Goal: Information Seeking & Learning: Check status

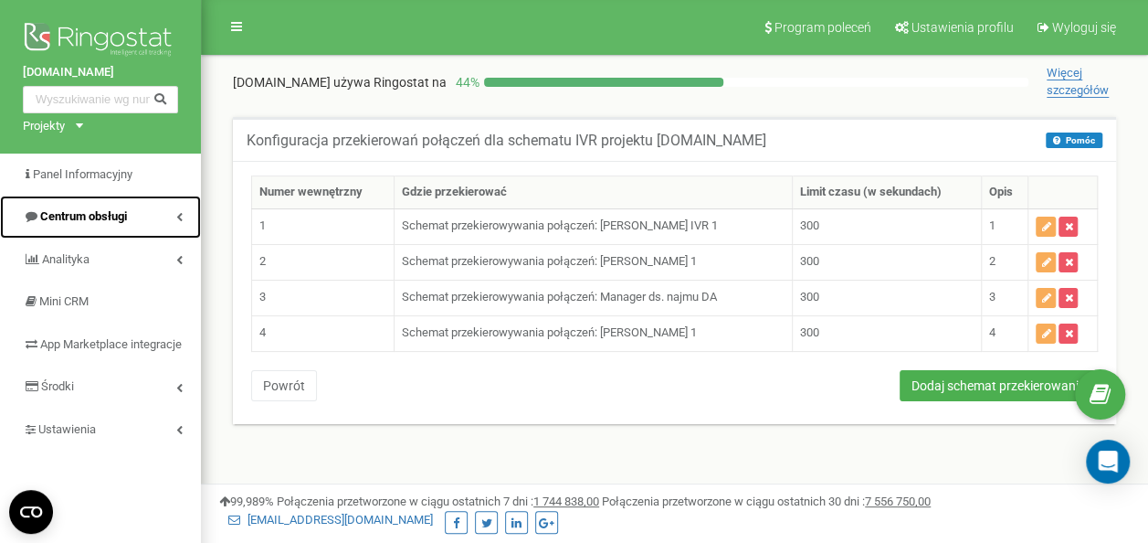
click at [143, 208] on link "Centrum obsługi" at bounding box center [100, 217] width 201 height 43
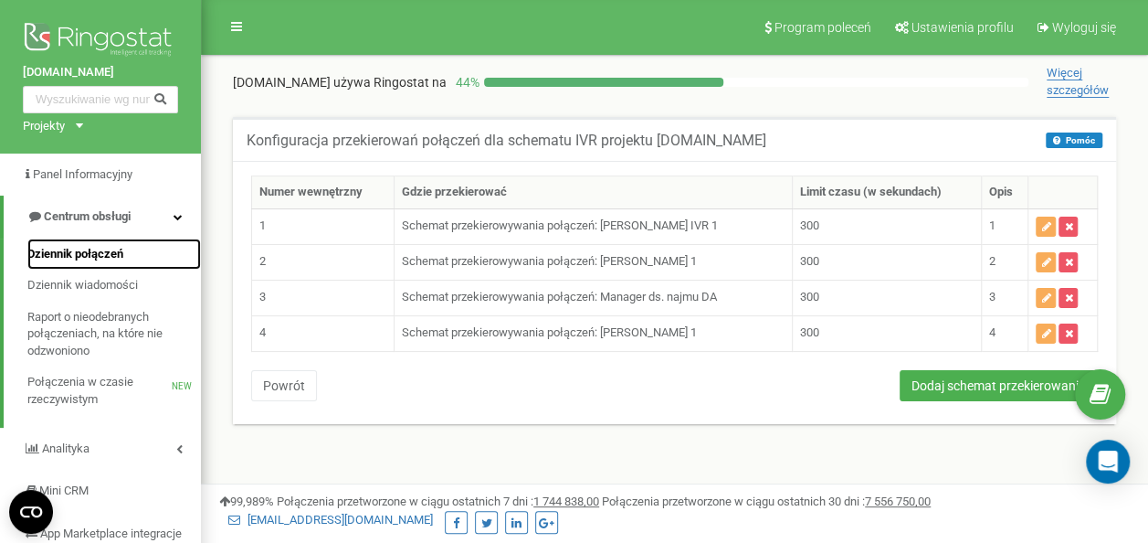
click at [97, 243] on link "Dziennik połączeń" at bounding box center [114, 254] width 174 height 32
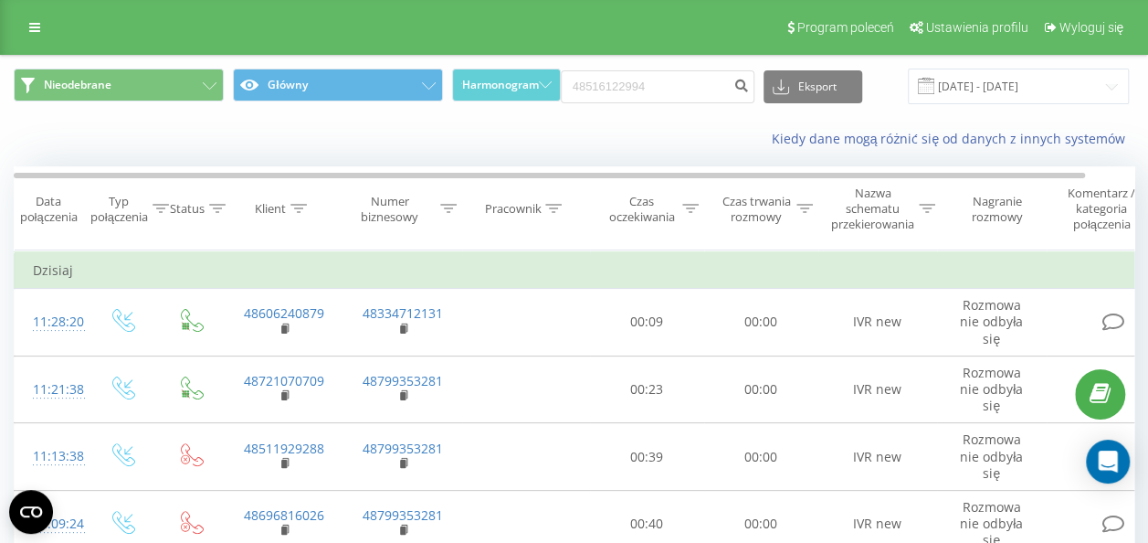
type input "48516122994"
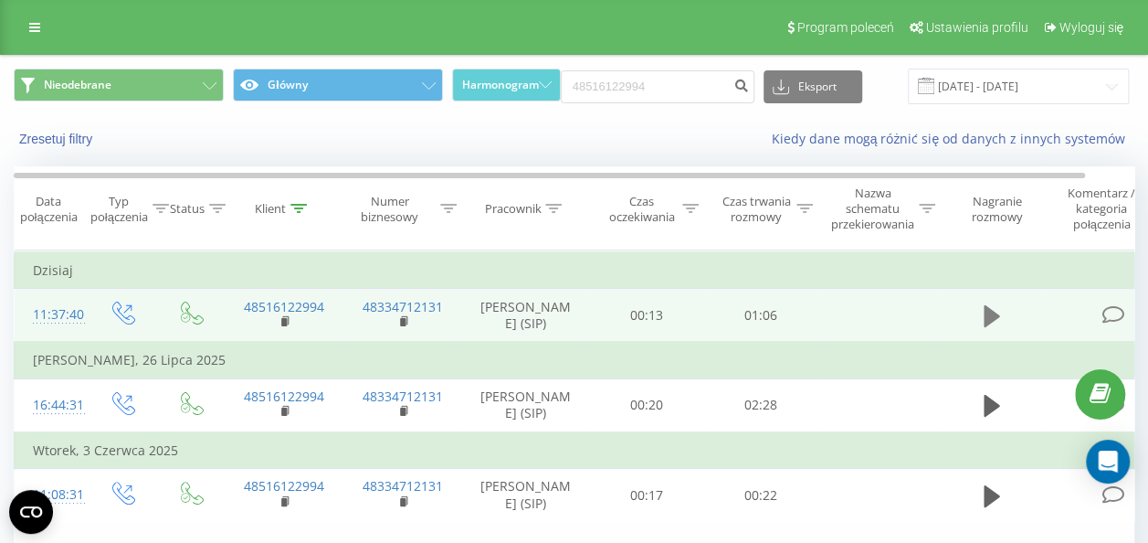
click at [987, 309] on icon at bounding box center [992, 316] width 16 height 22
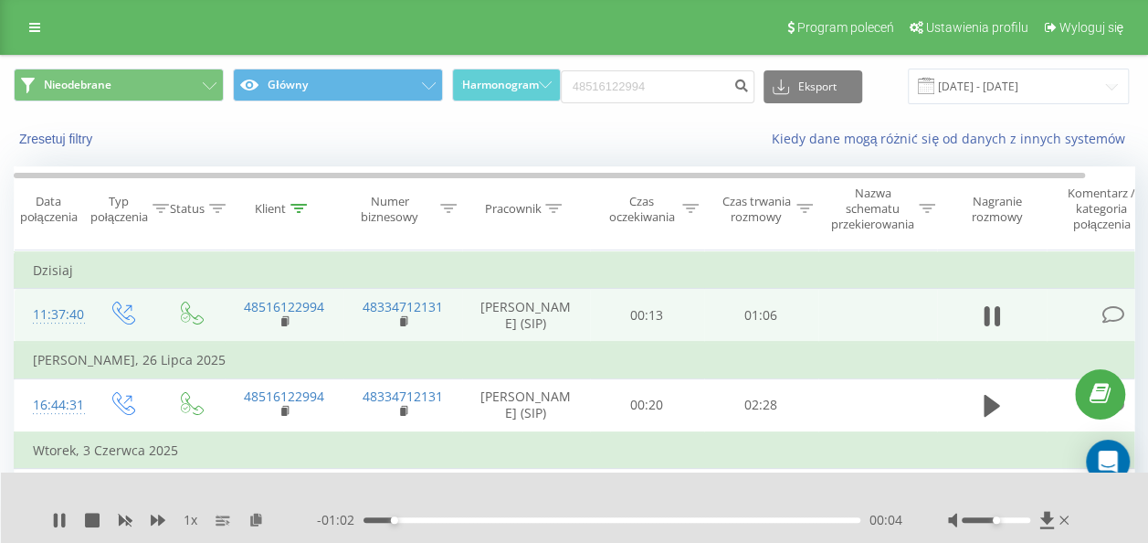
click at [486, 523] on div "- 01:02 00:04 00:04" at bounding box center [610, 520] width 586 height 18
click at [486, 523] on div "- 01:01 00:04 00:04" at bounding box center [610, 520] width 586 height 18
click at [492, 517] on div "00:17" at bounding box center [612, 519] width 497 height 5
click at [67, 513] on div "1 x" at bounding box center [184, 520] width 265 height 18
click at [56, 517] on icon at bounding box center [56, 520] width 4 height 15
